Goal: Navigation & Orientation: Find specific page/section

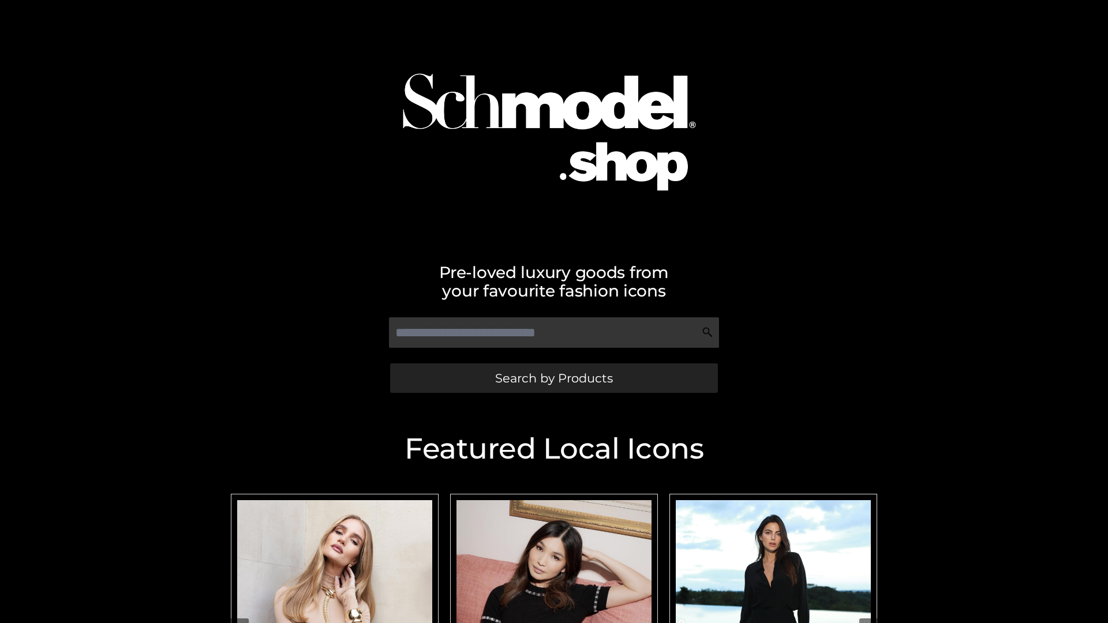
click at [553, 378] on span "Search by Products" at bounding box center [554, 378] width 118 height 12
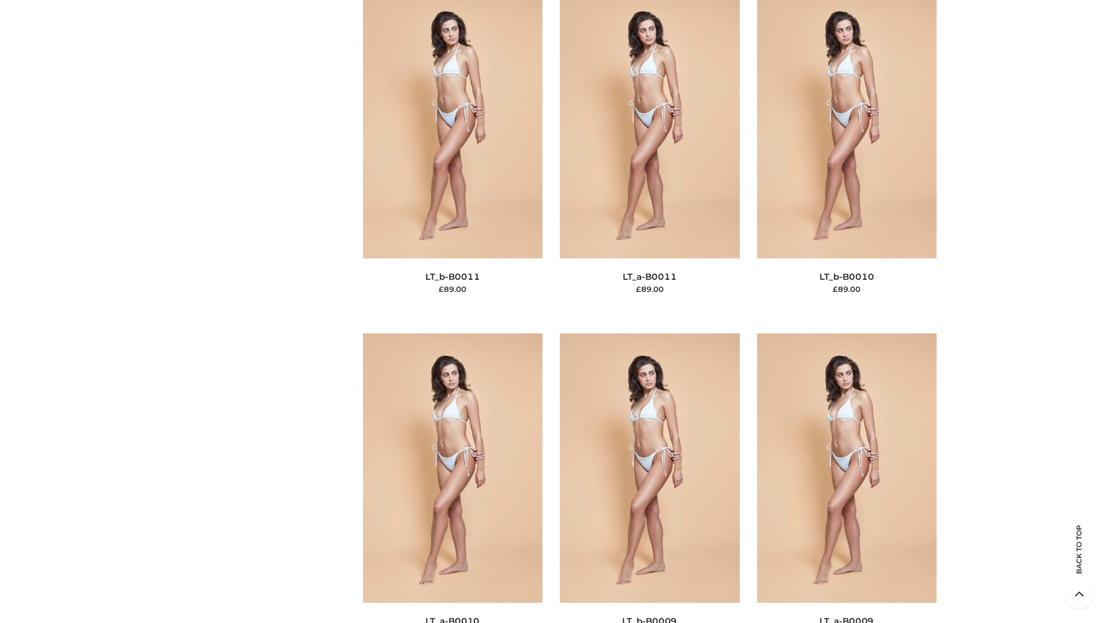
scroll to position [5182, 0]
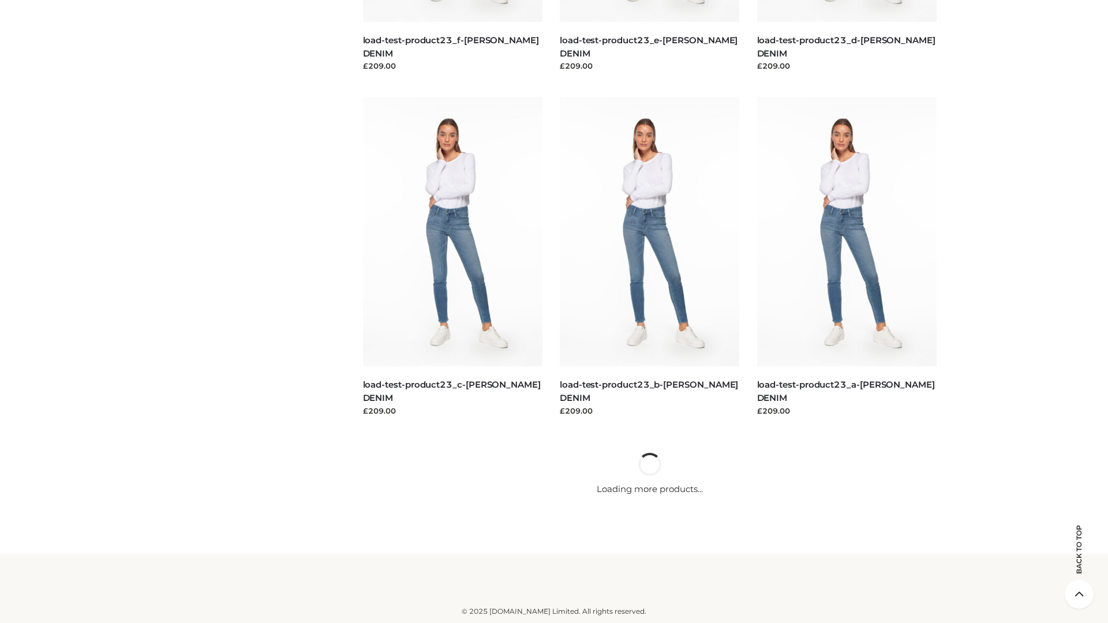
scroll to position [1012, 0]
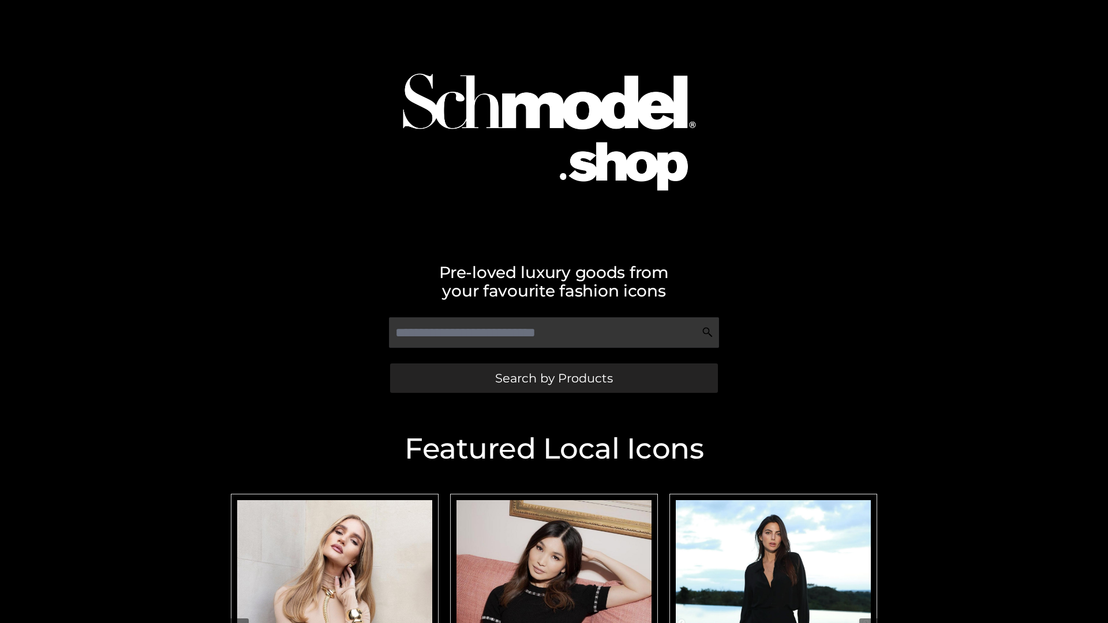
click at [553, 378] on span "Search by Products" at bounding box center [554, 378] width 118 height 12
